Goal: Task Accomplishment & Management: Manage account settings

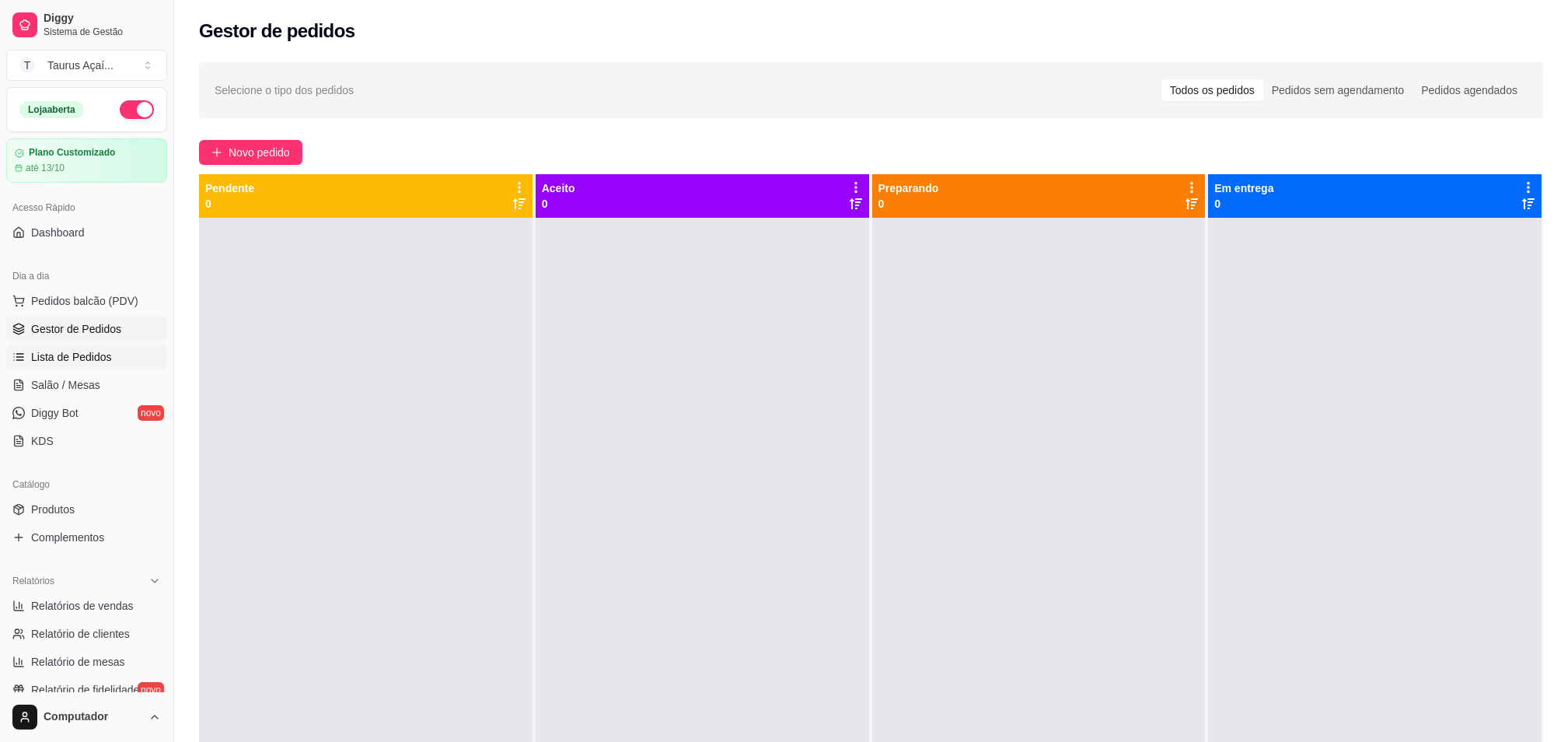
click at [68, 349] on link "Lista de Pedidos" at bounding box center [86, 356] width 161 height 25
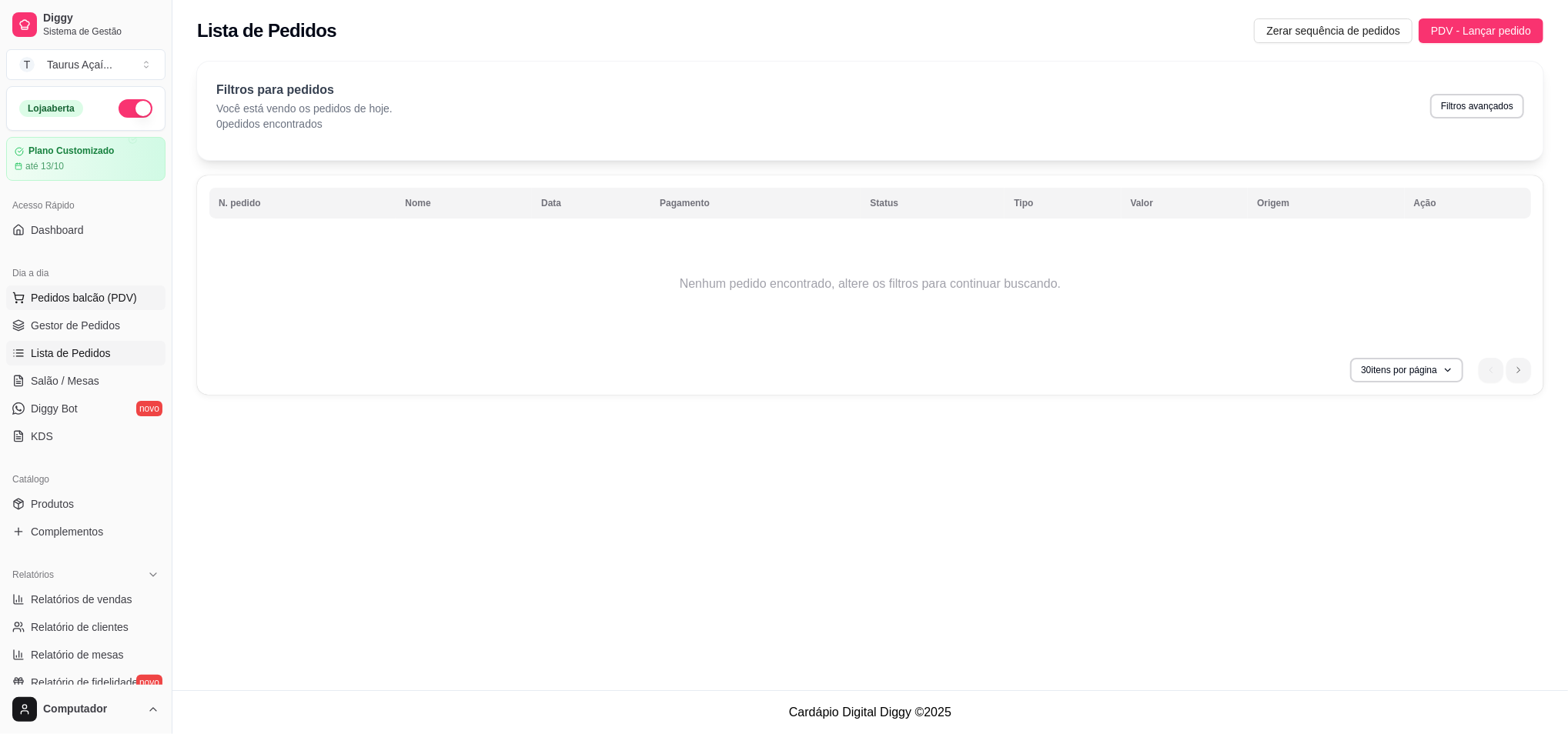
click at [68, 303] on span "Pedidos balcão (PDV)" at bounding box center [84, 298] width 106 height 15
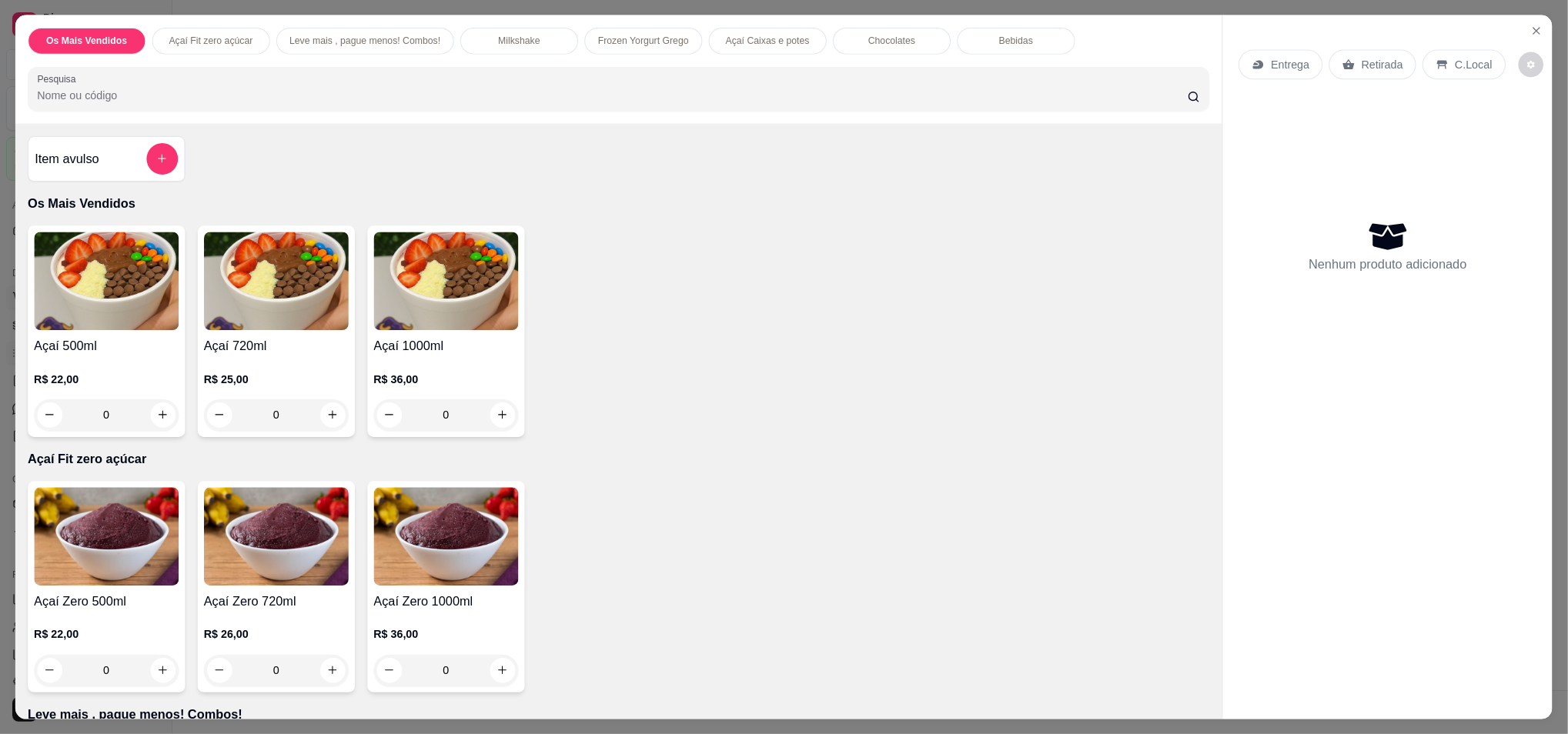
click at [68, 311] on img at bounding box center [106, 281] width 145 height 98
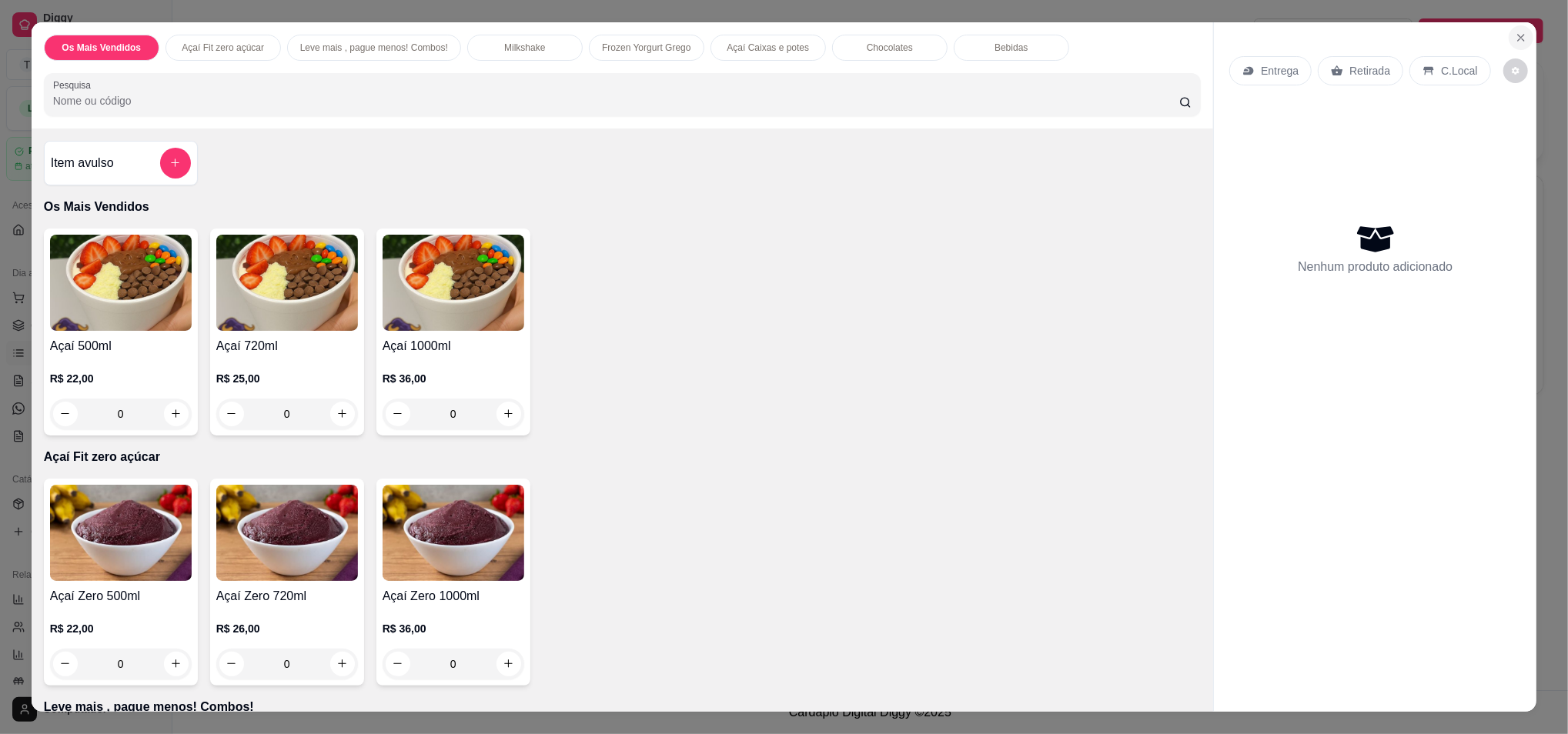
click at [1509, 39] on button "Close" at bounding box center [1521, 38] width 25 height 25
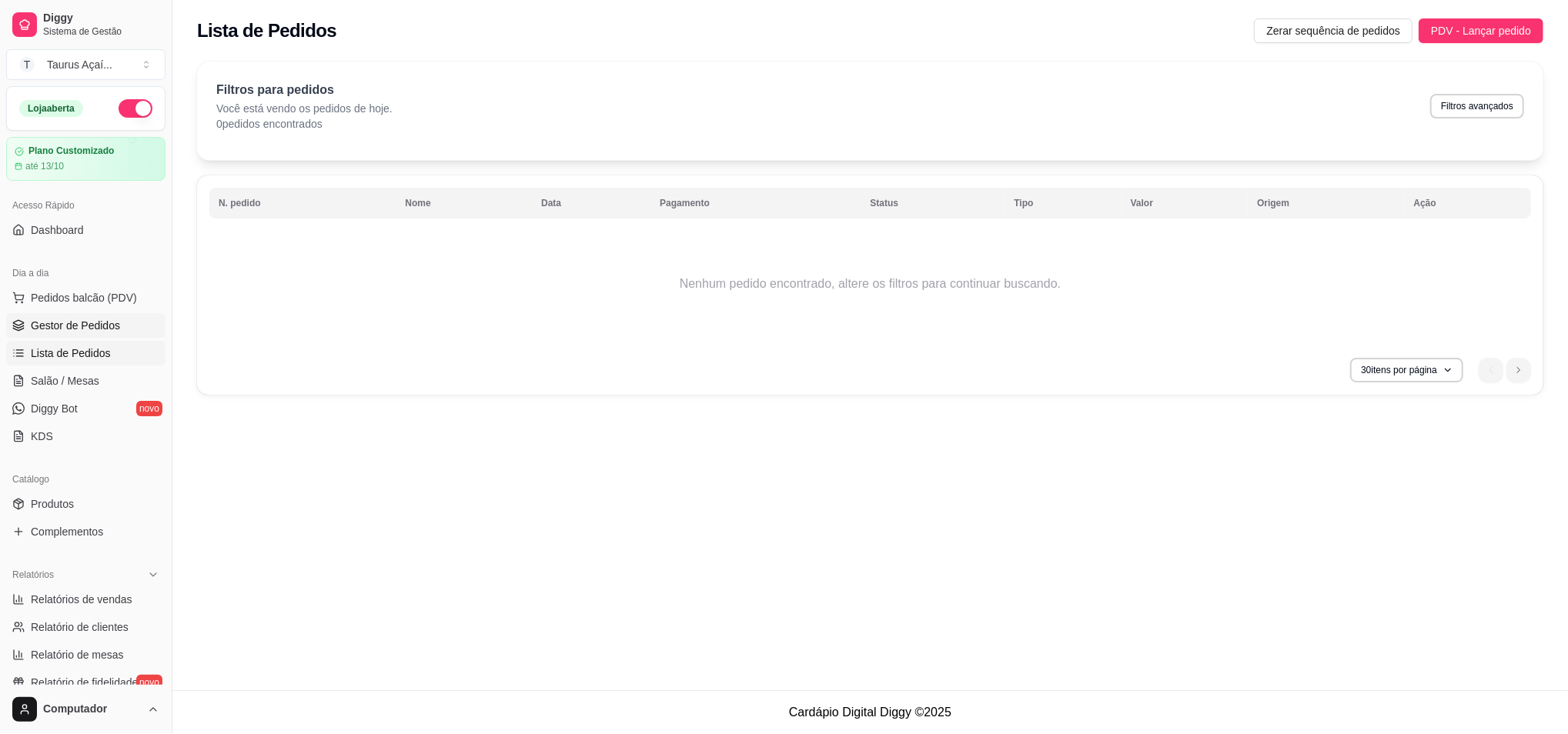
click at [52, 327] on span "Gestor de Pedidos" at bounding box center [75, 325] width 89 height 15
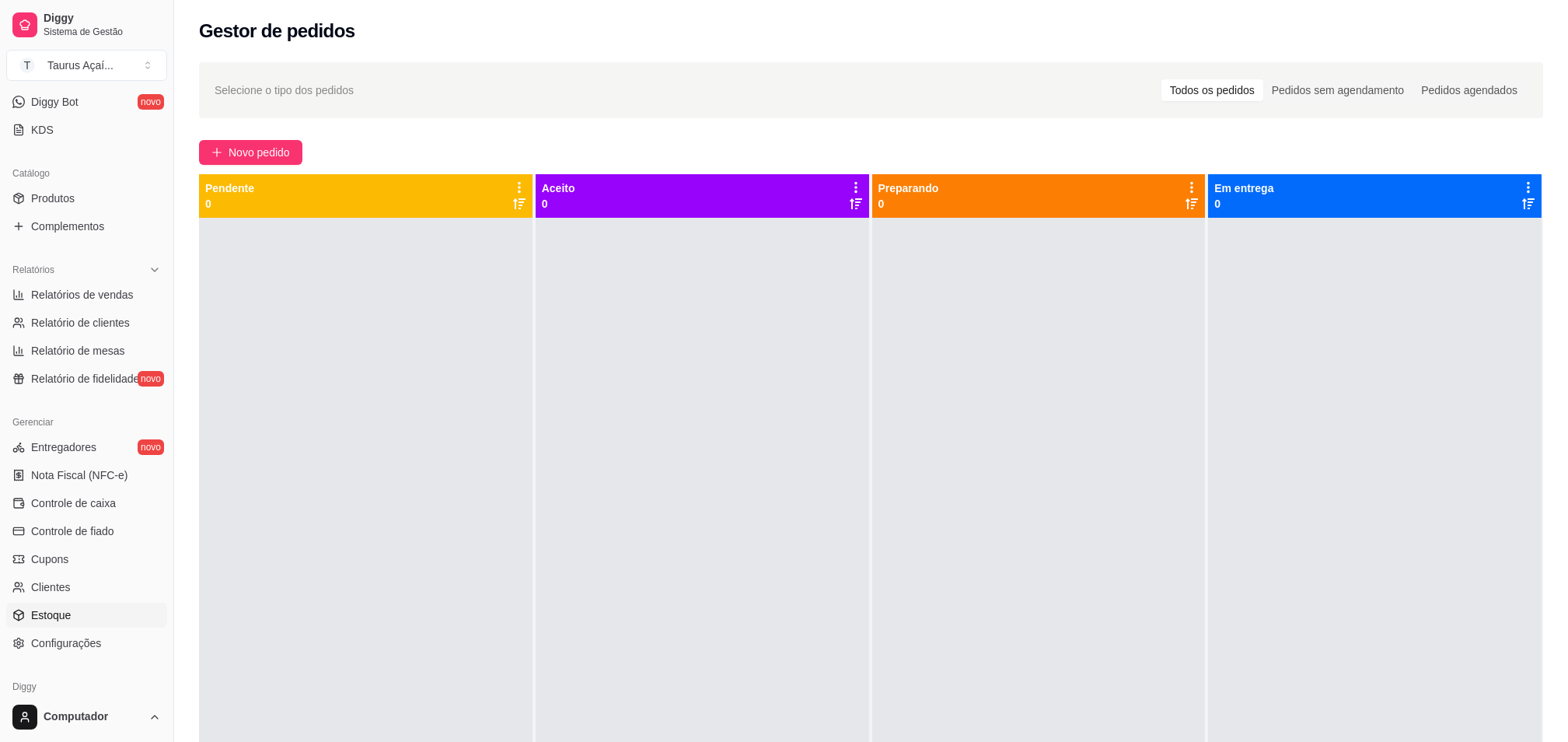
scroll to position [376, 0]
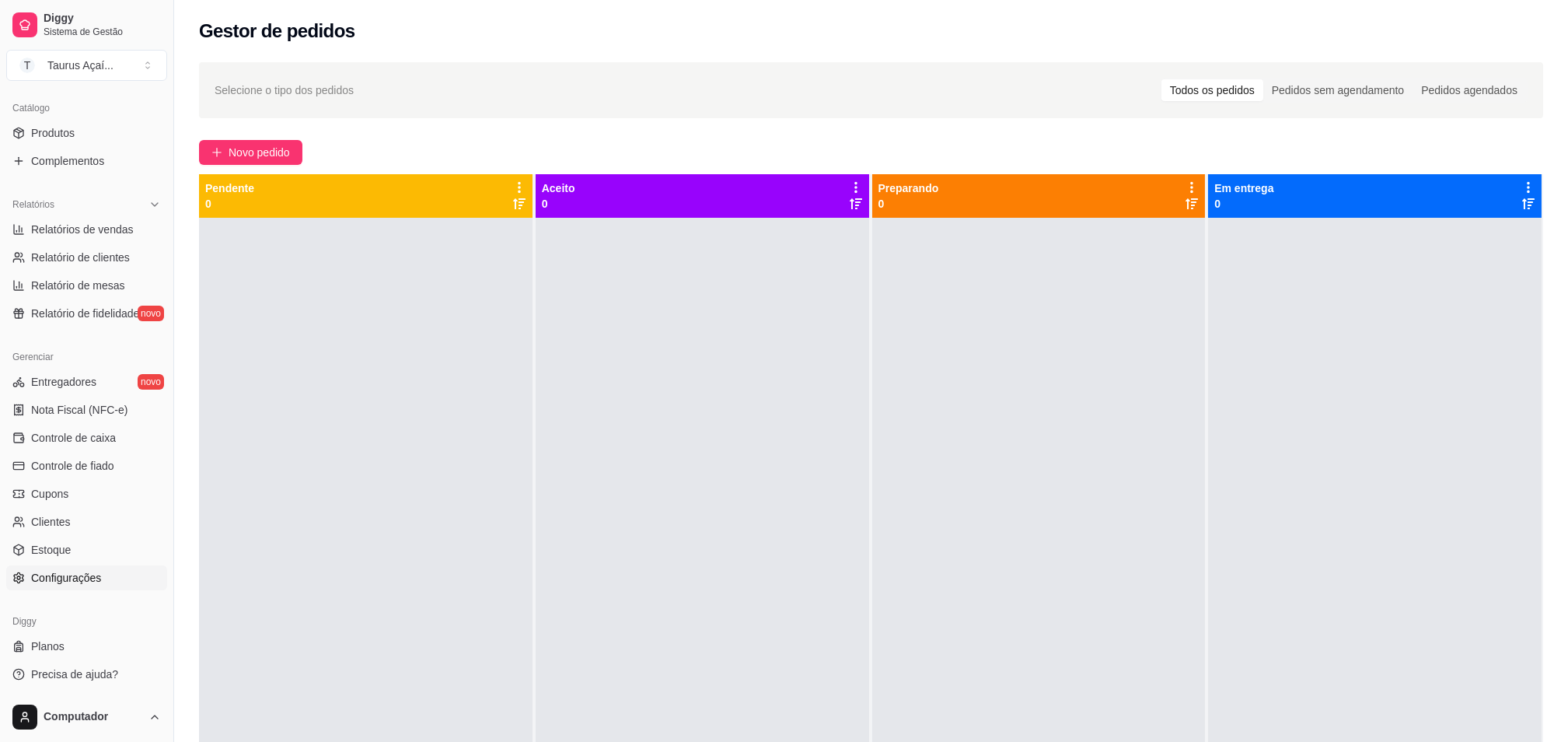
click at [59, 578] on span "Configurações" at bounding box center [66, 578] width 70 height 16
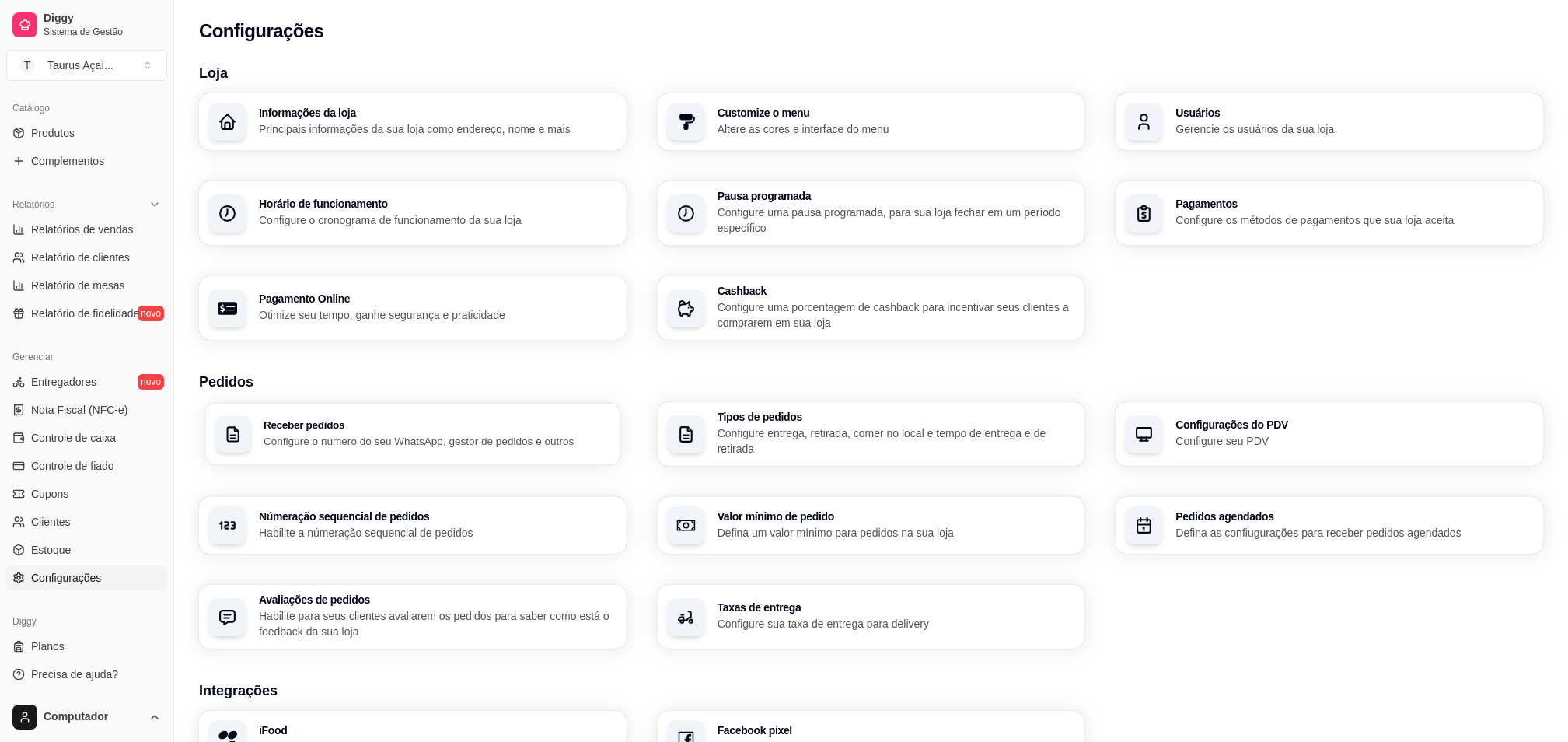
click at [532, 428] on h3 "Receber pedidos" at bounding box center [437, 425] width 347 height 11
click at [781, 425] on div "Tipos de pedidos Configure entrega, retirada, comer no local e tempo de entrega…" at bounding box center [896, 434] width 359 height 45
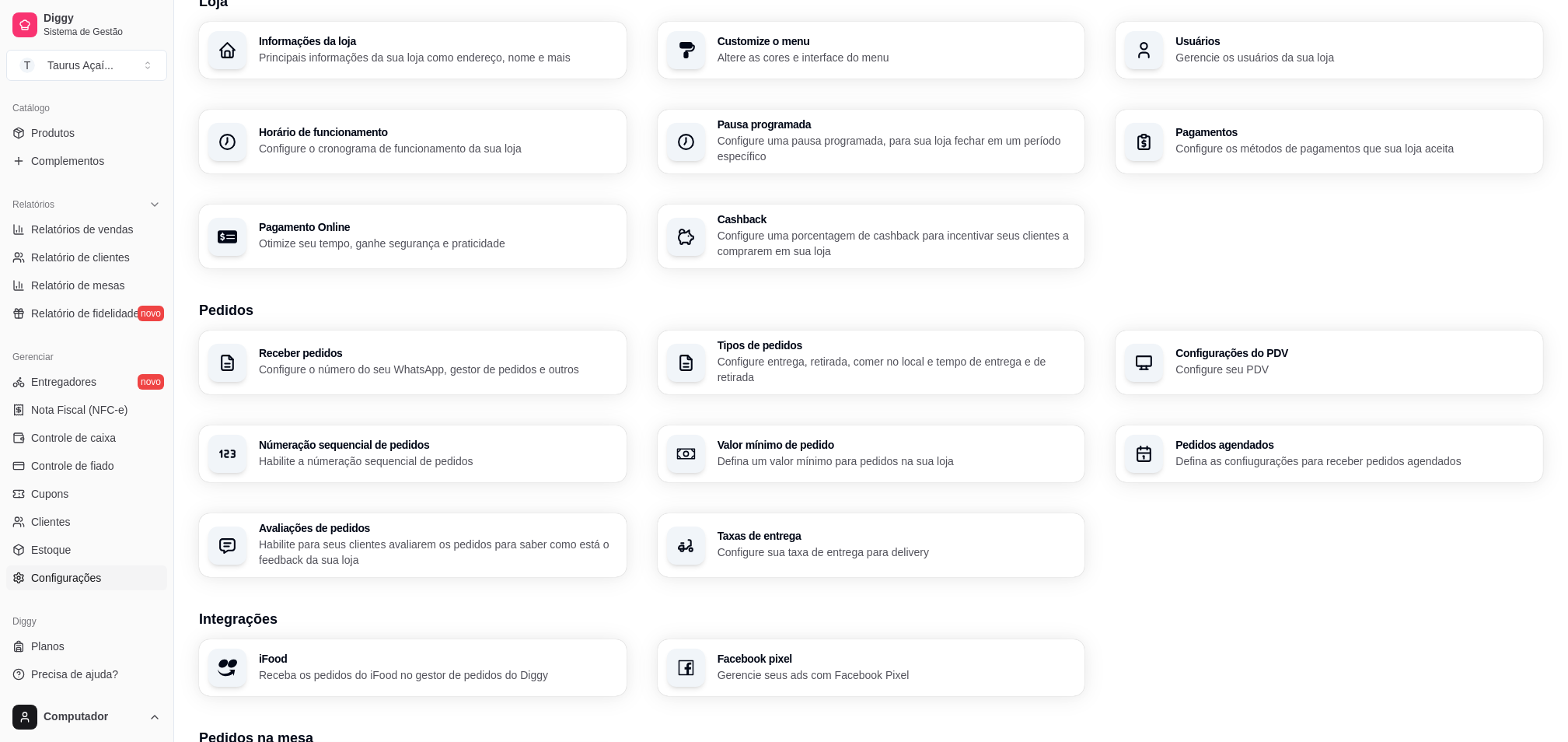
scroll to position [104, 0]
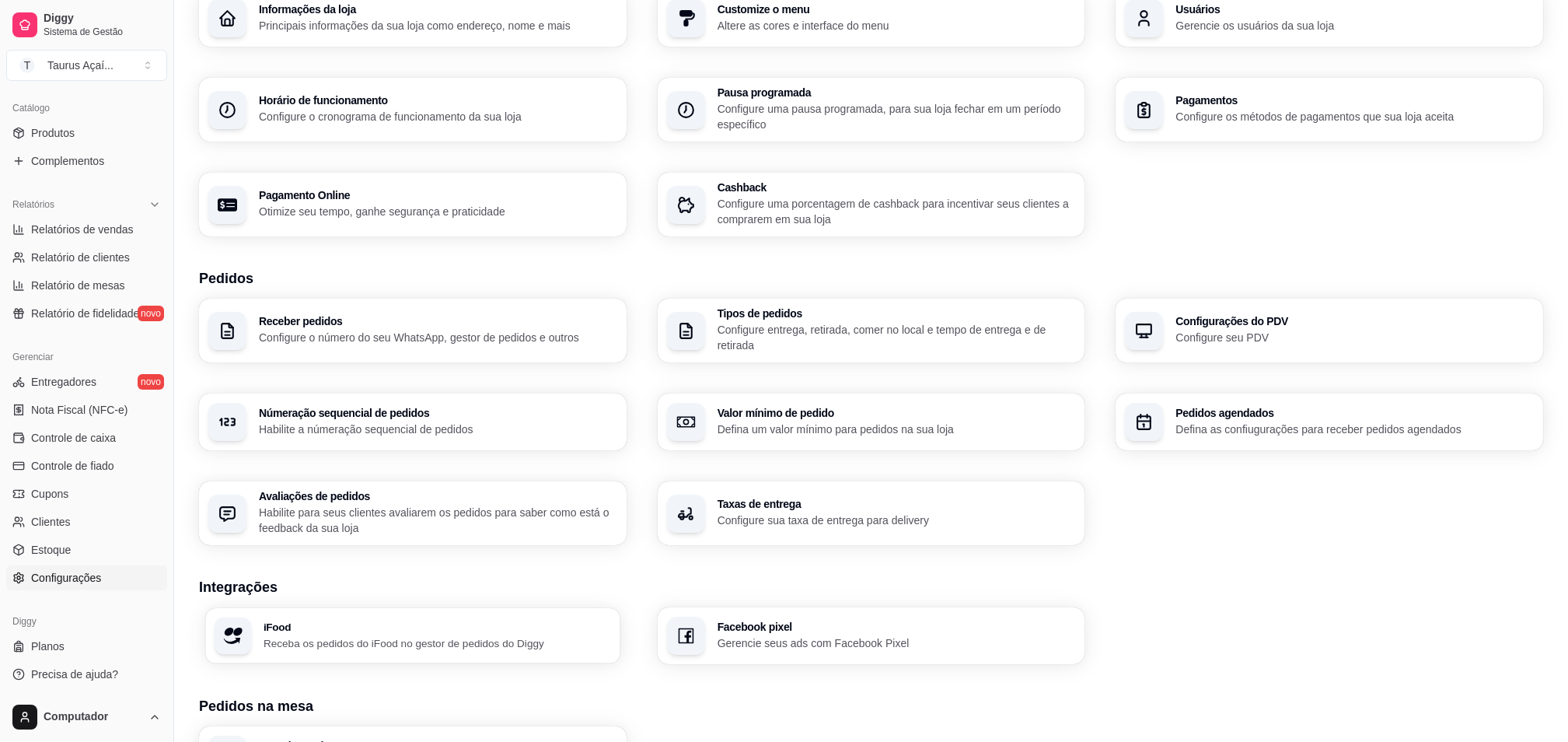
click at [449, 636] on p "Receba os pedidos do iFood no gestor de pedidos do Diggy" at bounding box center [437, 643] width 347 height 15
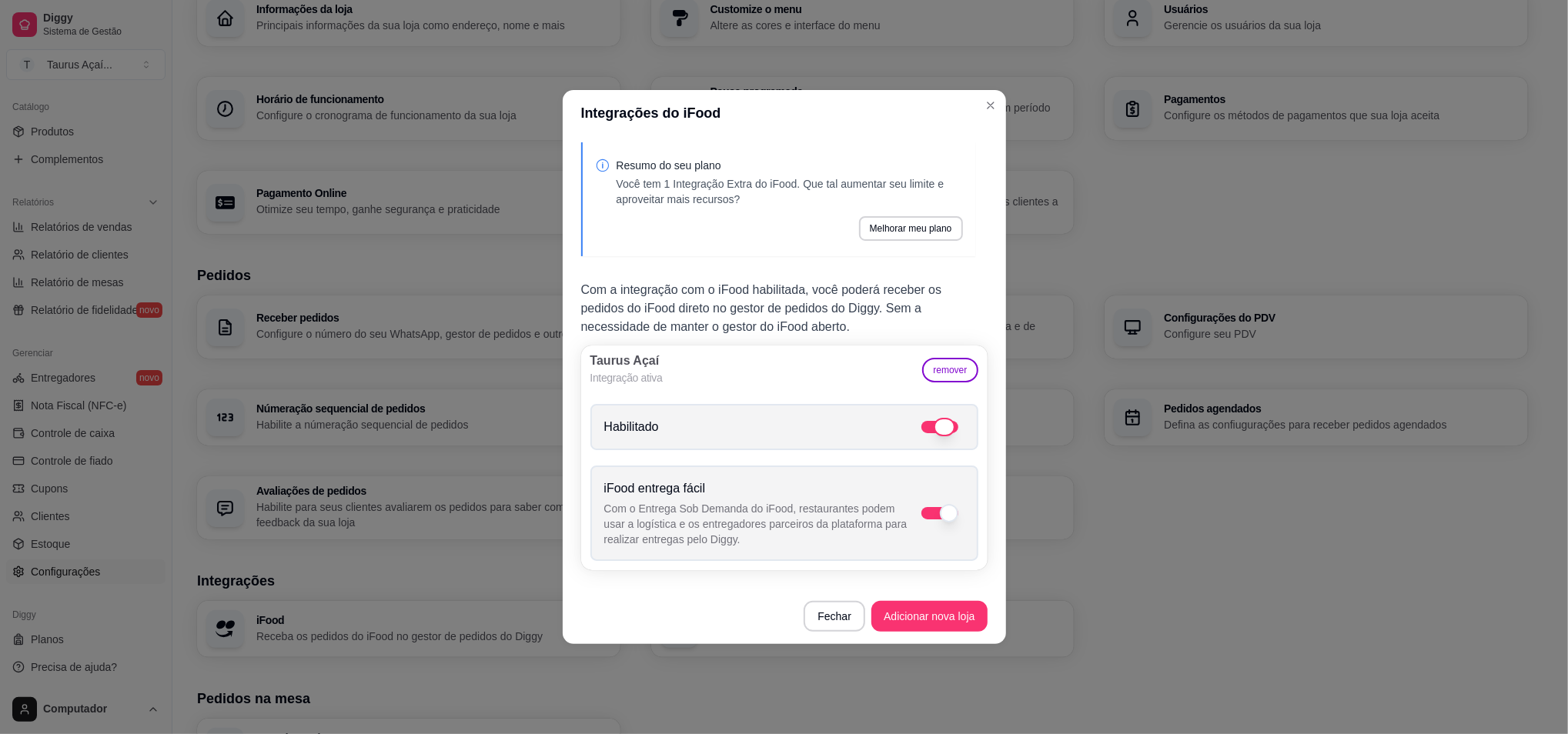
click at [939, 422] on span at bounding box center [940, 427] width 37 height 12
click at [965, 430] on input "Habilitado" at bounding box center [970, 435] width 10 height 10
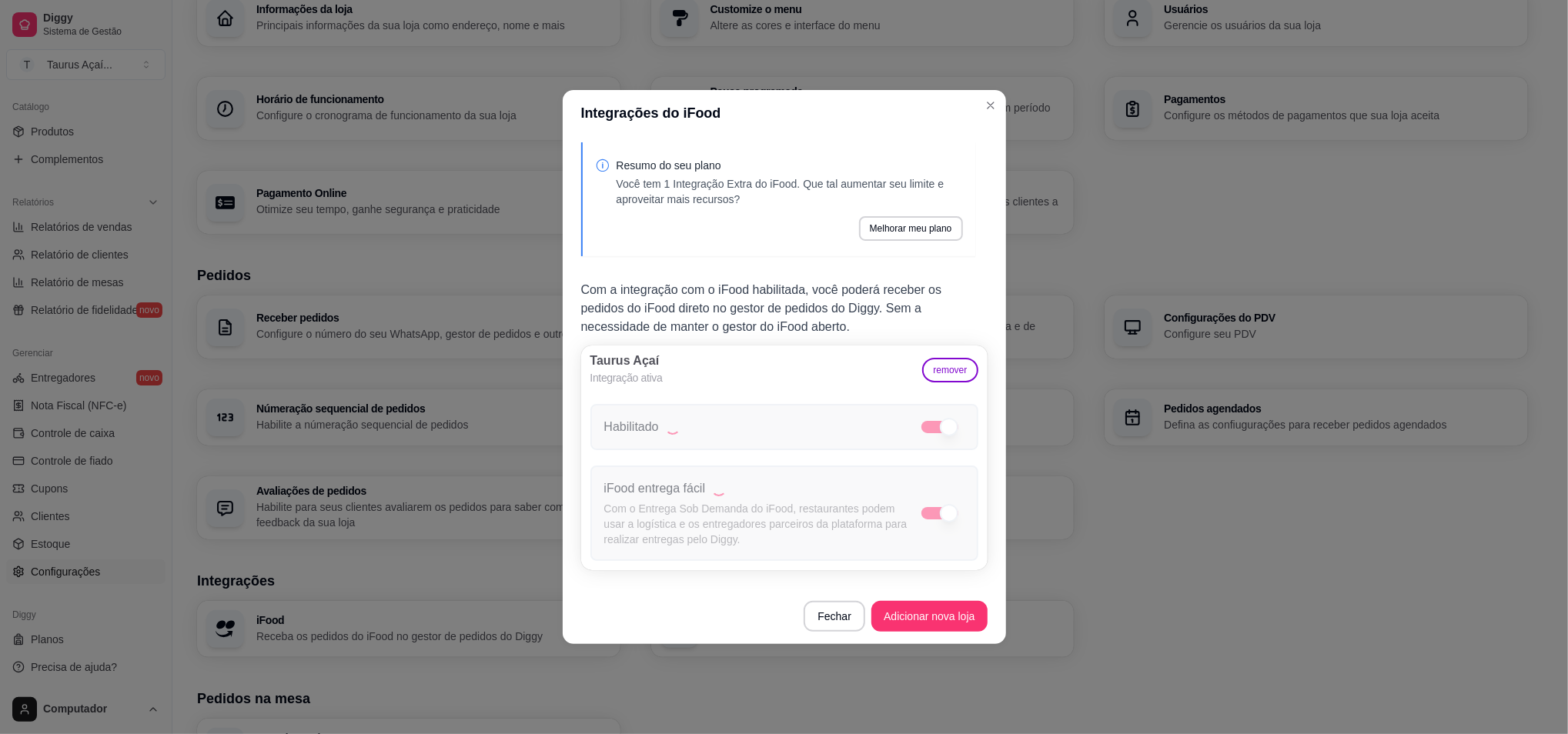
checkbox input "false"
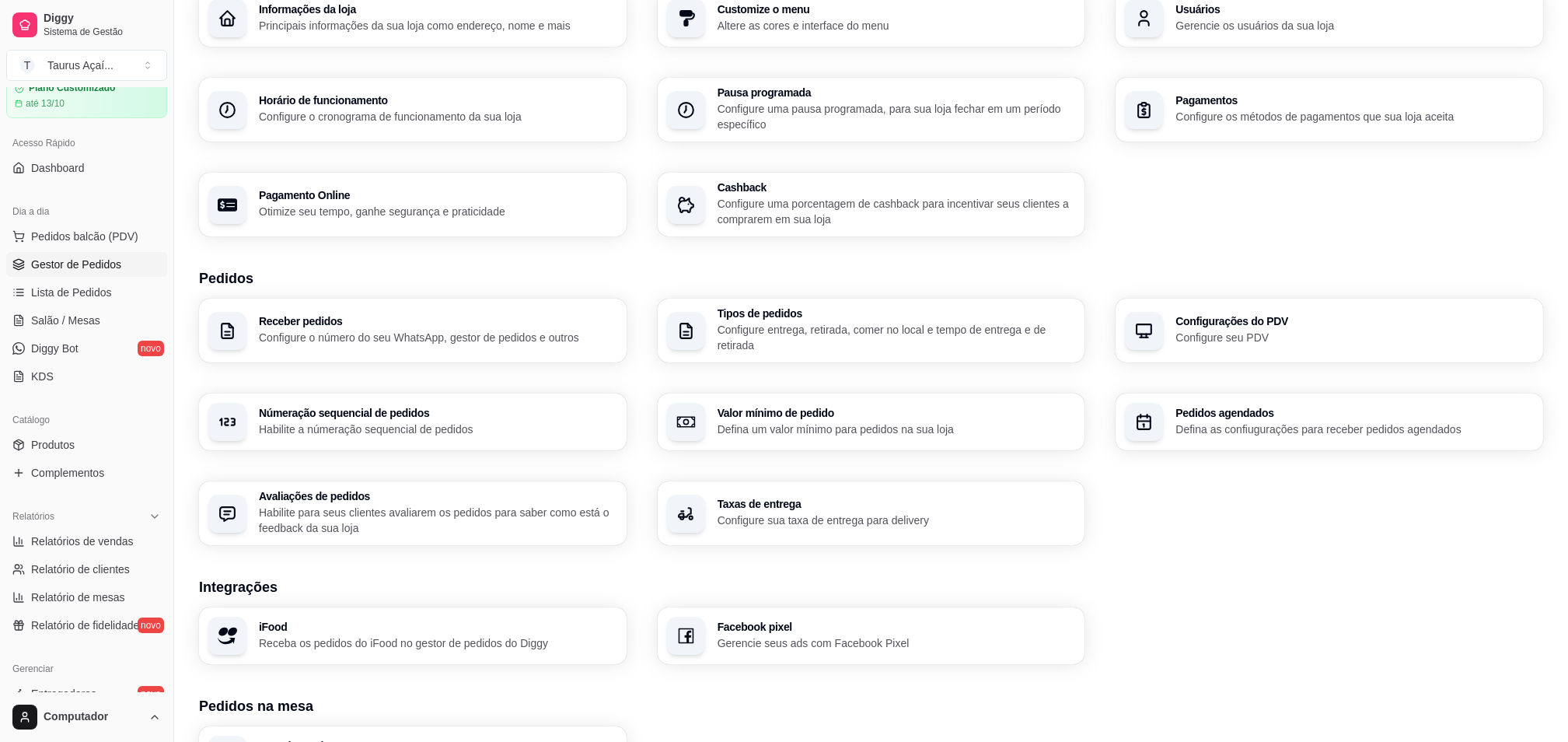
scroll to position [0, 0]
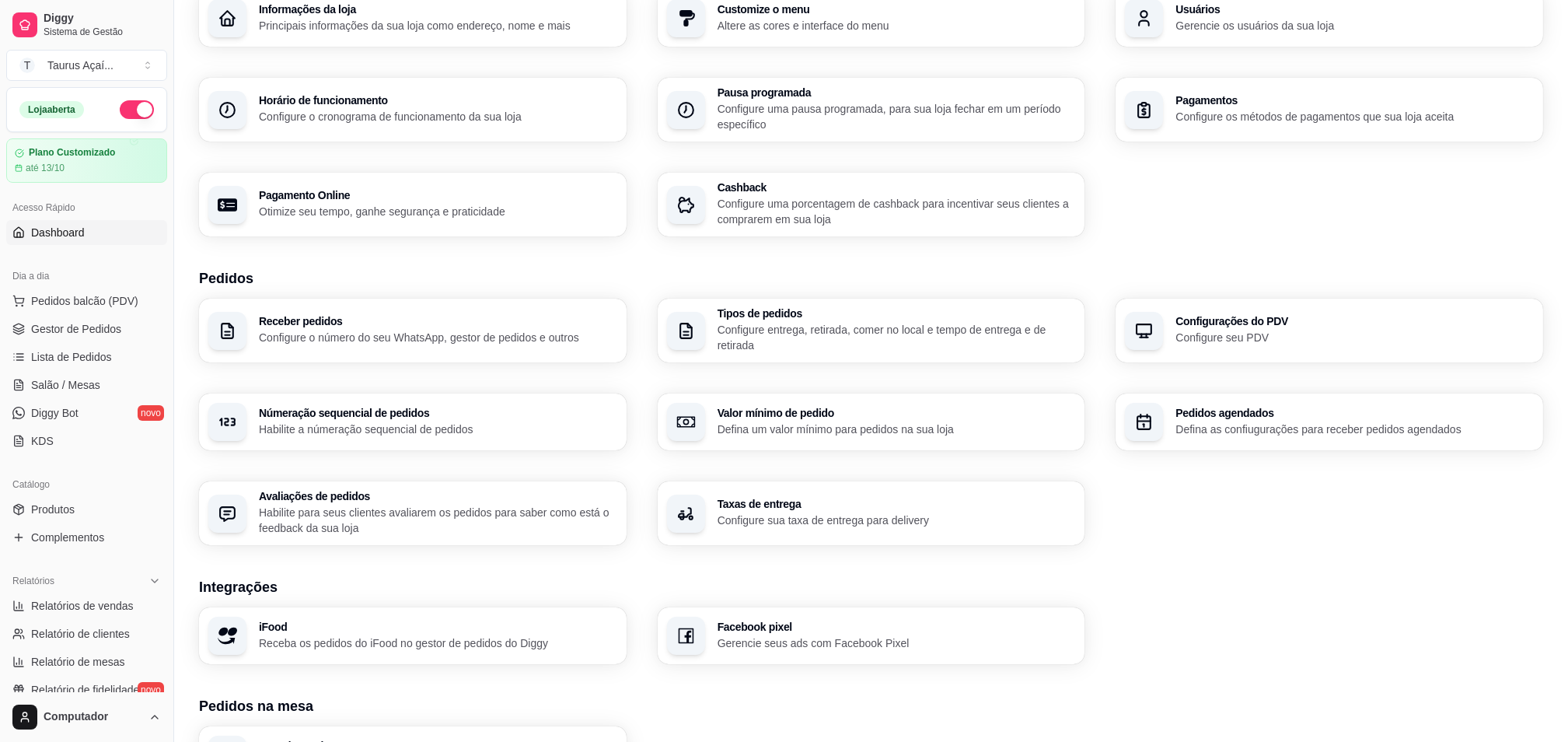
click at [102, 235] on link "Dashboard" at bounding box center [86, 233] width 161 height 25
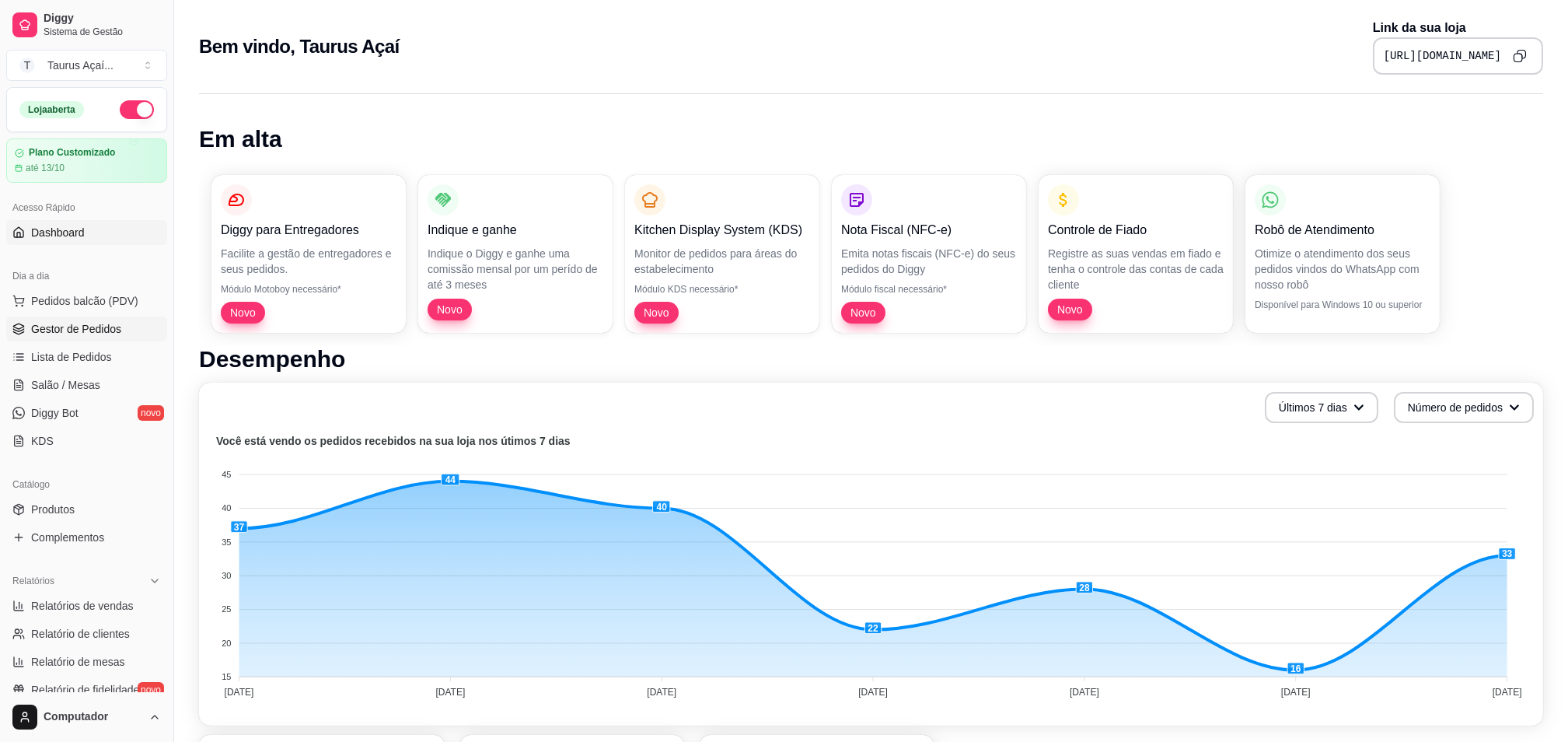
click at [89, 329] on span "Gestor de Pedidos" at bounding box center [76, 329] width 90 height 16
